Goal: Transaction & Acquisition: Purchase product/service

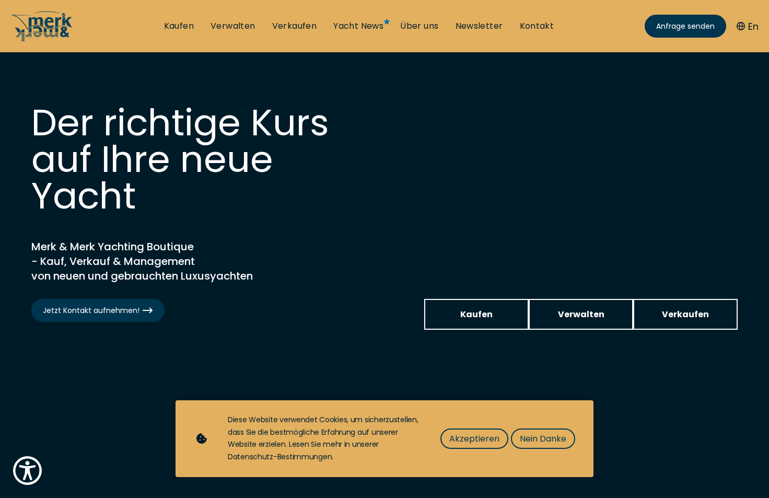
scroll to position [163, 0]
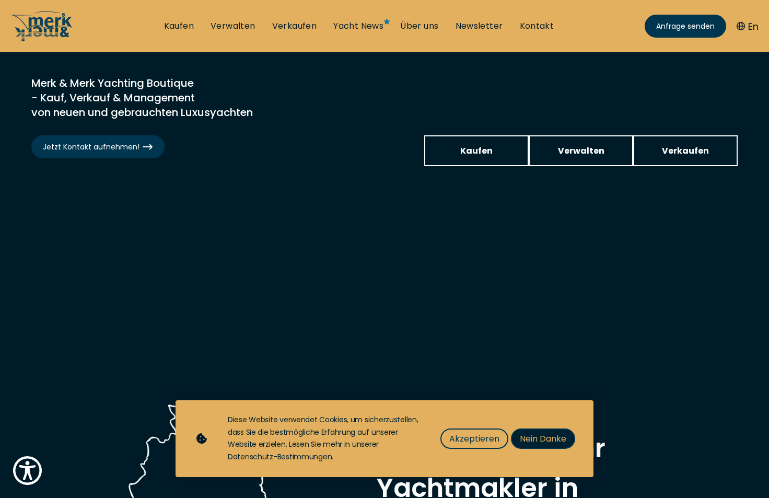
click at [526, 438] on span "Nein Danke" at bounding box center [543, 438] width 46 height 13
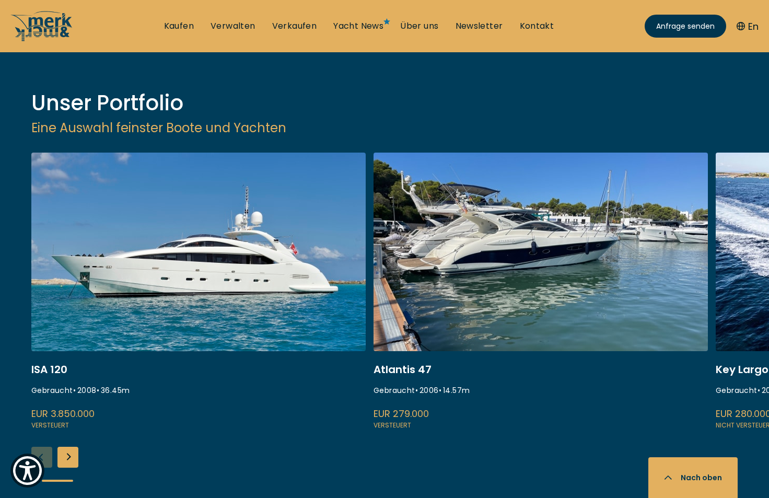
scroll to position [1377, 0]
click at [65, 446] on div "Next slide" at bounding box center [67, 456] width 21 height 21
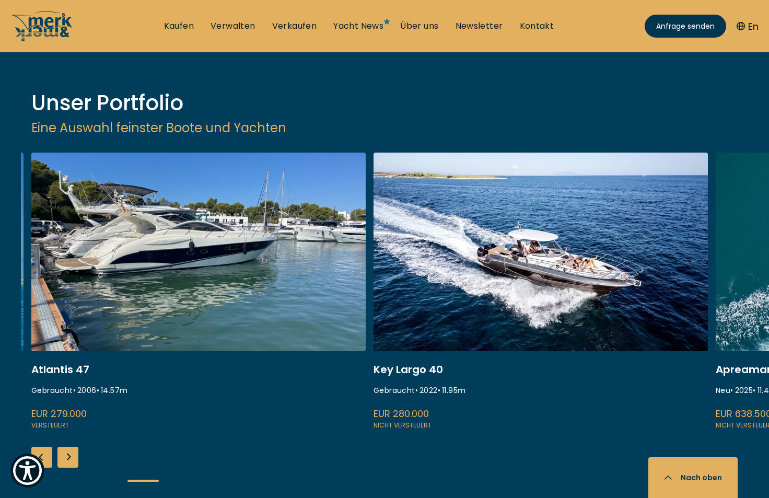
click at [65, 446] on div "Next slide" at bounding box center [67, 456] width 21 height 21
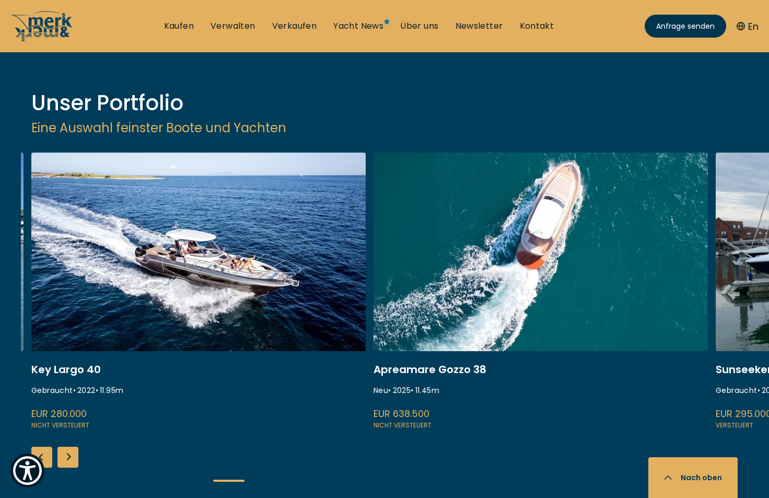
click at [65, 446] on div "Next slide" at bounding box center [67, 456] width 21 height 21
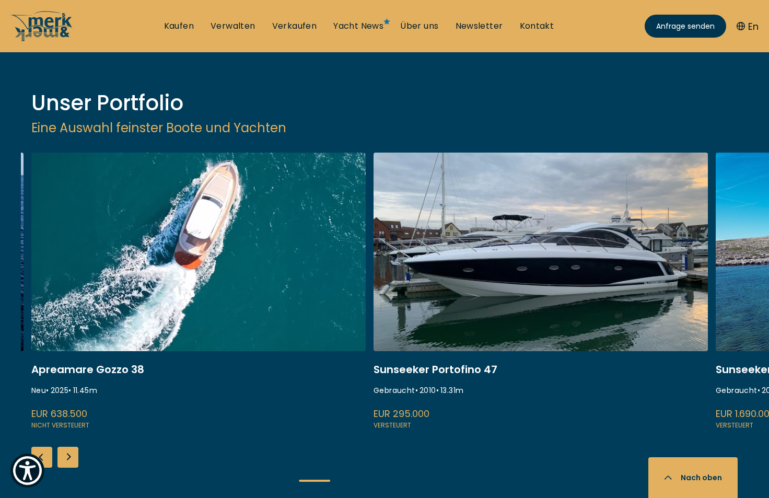
click at [520, 156] on link at bounding box center [540, 291] width 334 height 278
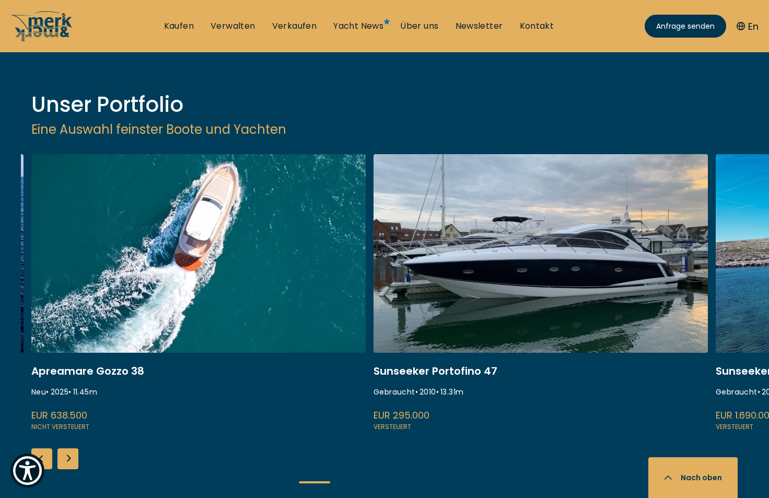
click at [489, 214] on link at bounding box center [540, 293] width 334 height 278
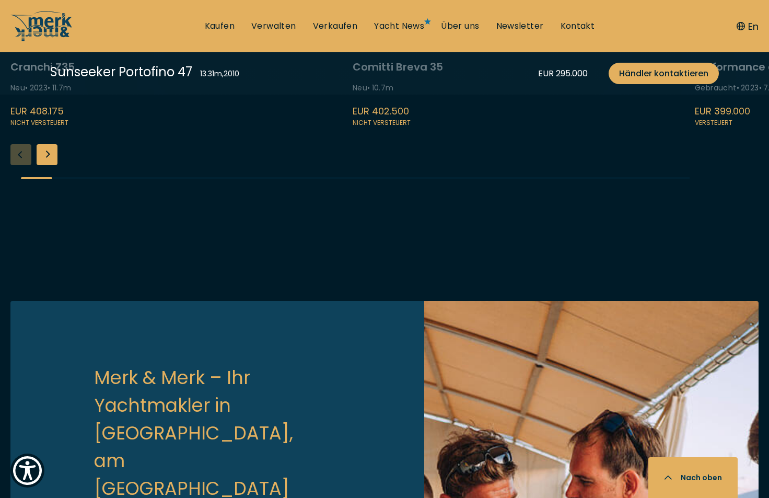
scroll to position [2527, 0]
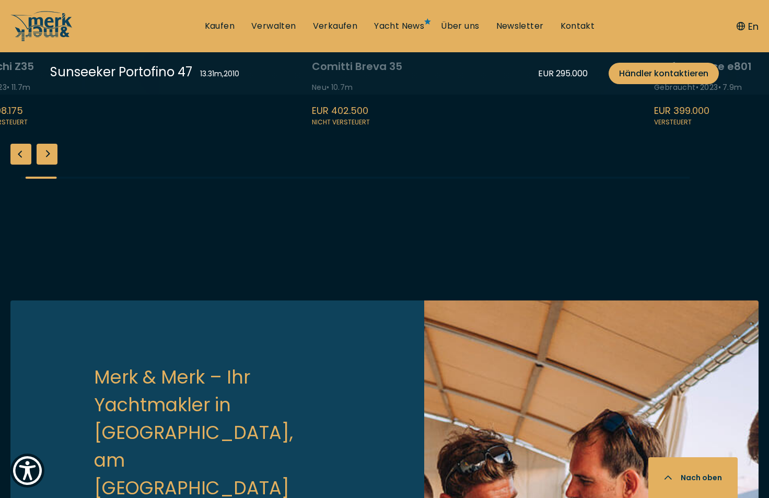
click at [48, 164] on div "Next slide" at bounding box center [47, 154] width 21 height 21
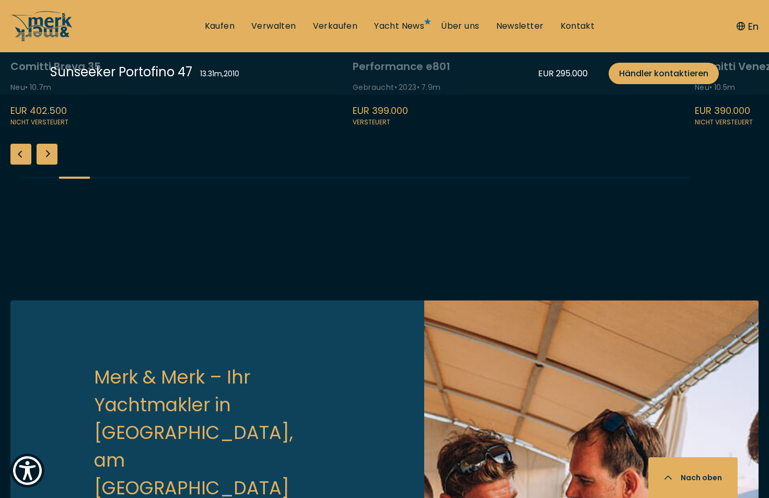
click at [48, 164] on div "Next slide" at bounding box center [47, 154] width 21 height 21
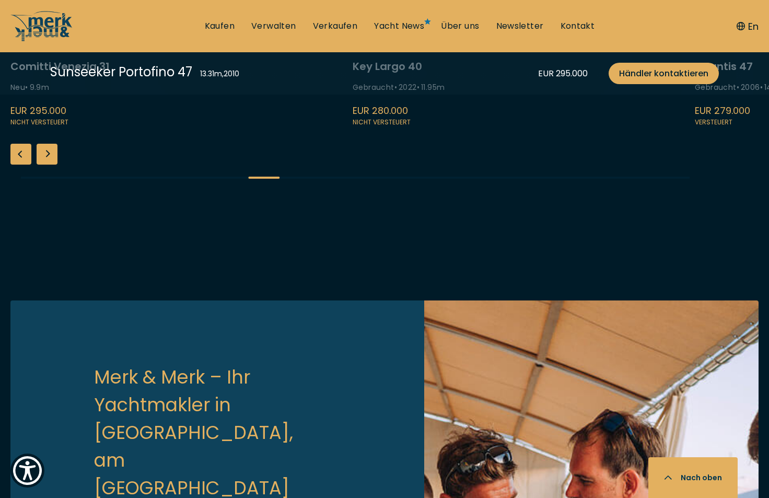
click at [48, 164] on div "Next slide" at bounding box center [47, 154] width 21 height 21
click at [49, 164] on div "Next slide" at bounding box center [47, 154] width 21 height 21
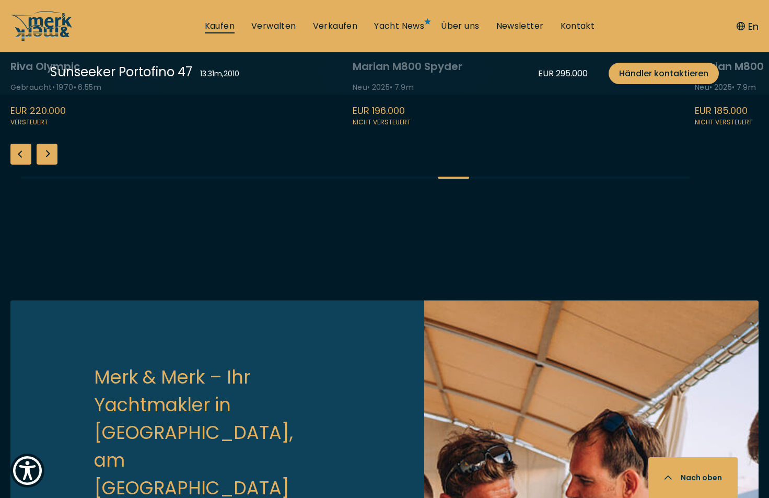
click at [217, 24] on link "Kaufen" at bounding box center [220, 25] width 30 height 11
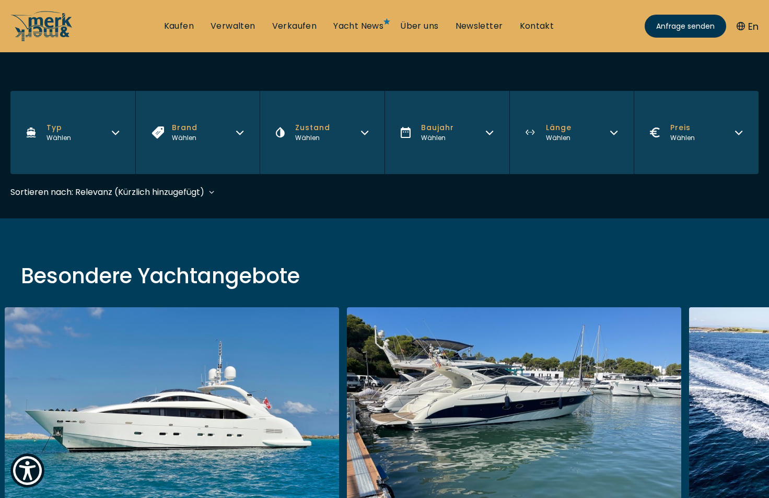
scroll to position [168, 0]
click at [213, 192] on div "Sortieren nach: Relevanz (Kürzlich hinzugefügt) Relevanz (Kürzlich hinzugefügt)…" at bounding box center [112, 191] width 204 height 13
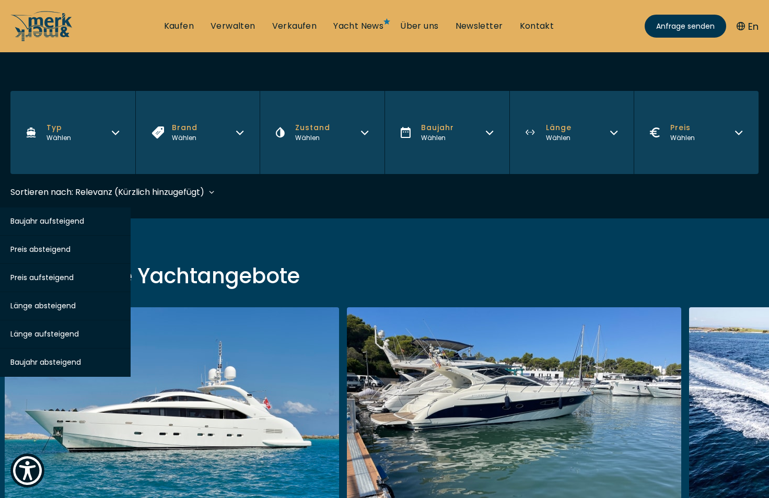
click at [43, 275] on span "Preis aufsteigend" at bounding box center [41, 277] width 63 height 10
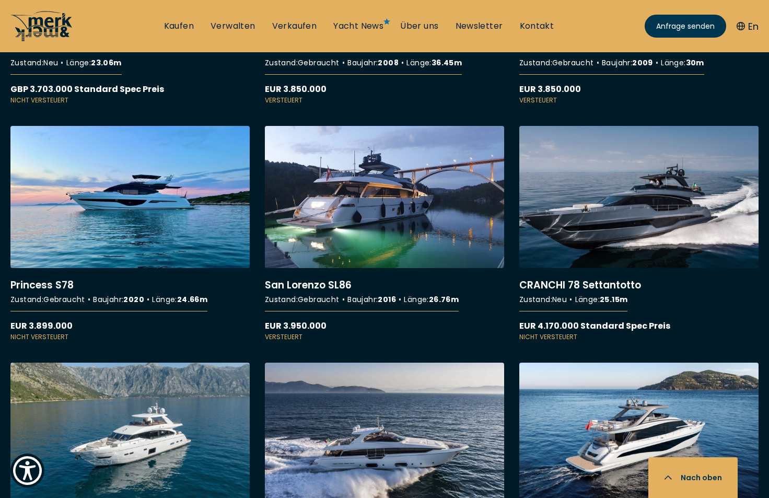
scroll to position [6887, 0]
